Goal: Book appointment/travel/reservation

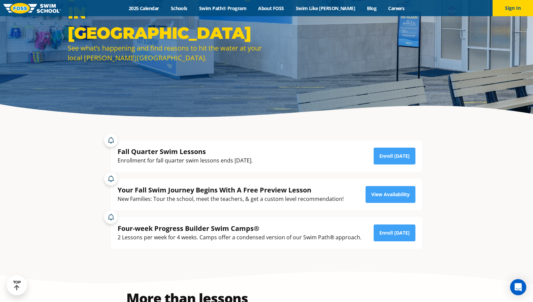
drag, startPoint x: 192, startPoint y: 197, endPoint x: 293, endPoint y: 193, distance: 101.8
click at [293, 194] on div "Your Fall Swim Journey Begins With A Free Preview Lesson New Families: Tour the…" at bounding box center [231, 194] width 226 height 18
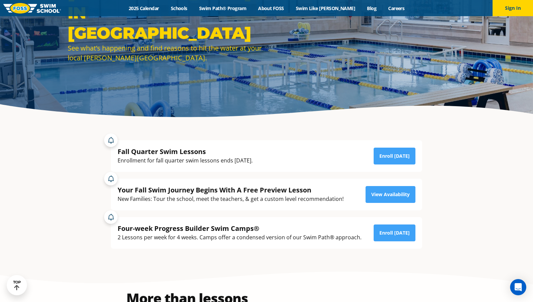
drag, startPoint x: 195, startPoint y: 152, endPoint x: 234, endPoint y: 168, distance: 42.0
click at [234, 168] on div "Fall Quarter Swim Lessons Enrollment for fall quarter swim lessons ends [DATE].…" at bounding box center [266, 156] width 311 height 32
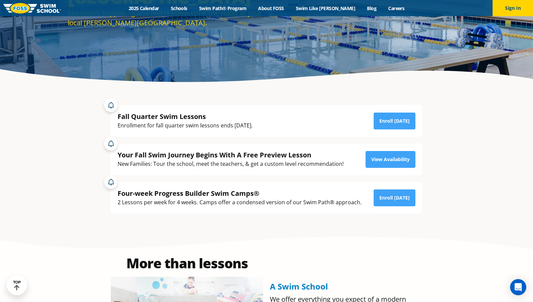
scroll to position [124, 0]
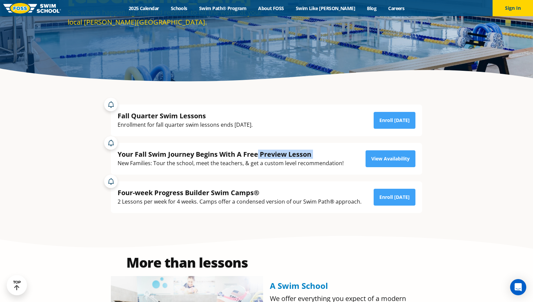
drag, startPoint x: 210, startPoint y: 159, endPoint x: 257, endPoint y: 156, distance: 46.9
click at [258, 156] on div "Your Fall Swim Journey Begins With A Free Preview Lesson New Families: Tour the…" at bounding box center [231, 159] width 226 height 18
click at [375, 151] on link "View Availability" at bounding box center [390, 158] width 50 height 17
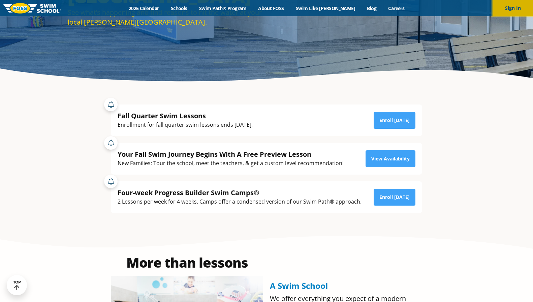
click at [513, 11] on button "Sign In" at bounding box center [512, 8] width 40 height 16
